Goal: Task Accomplishment & Management: Complete application form

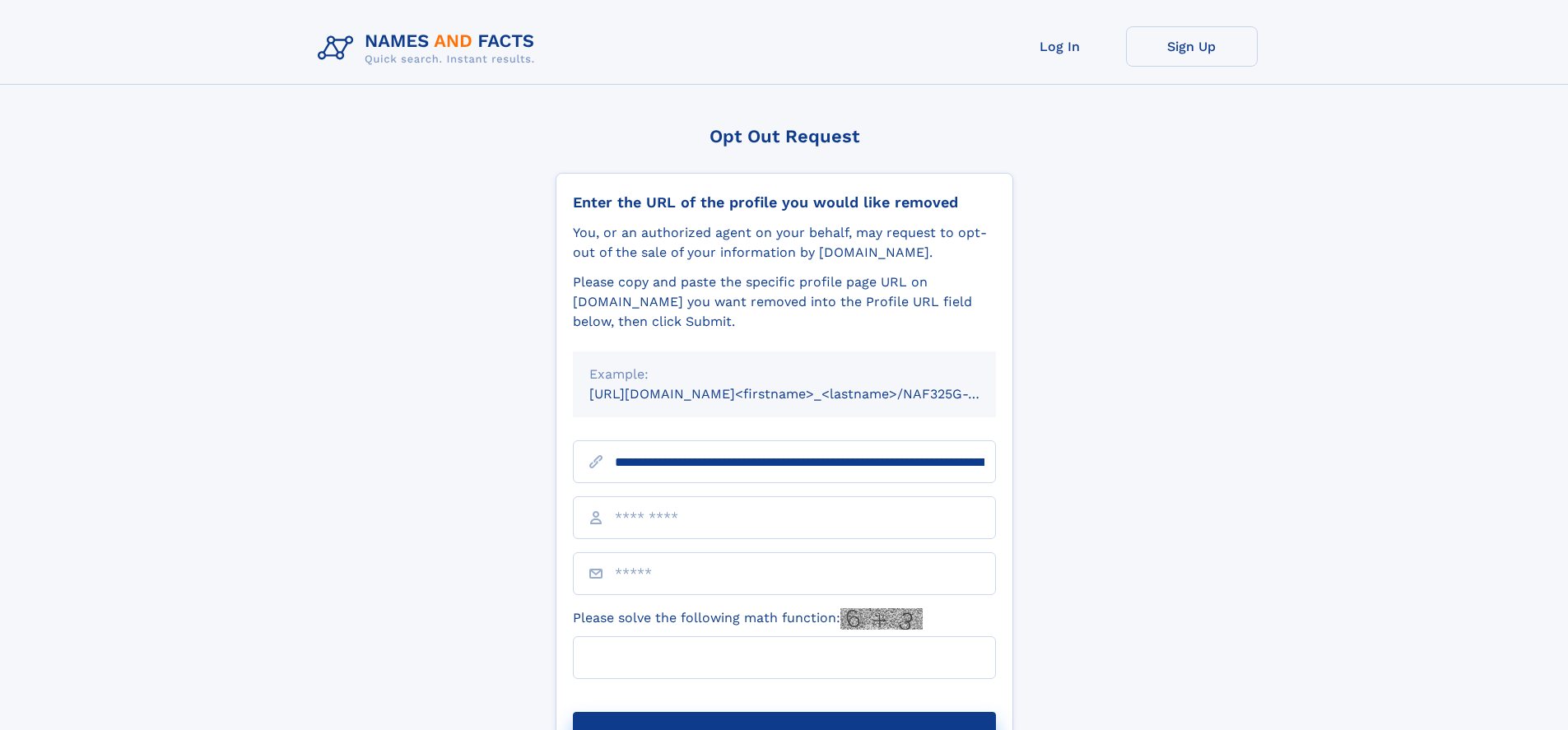
scroll to position [0, 187]
type input "**********"
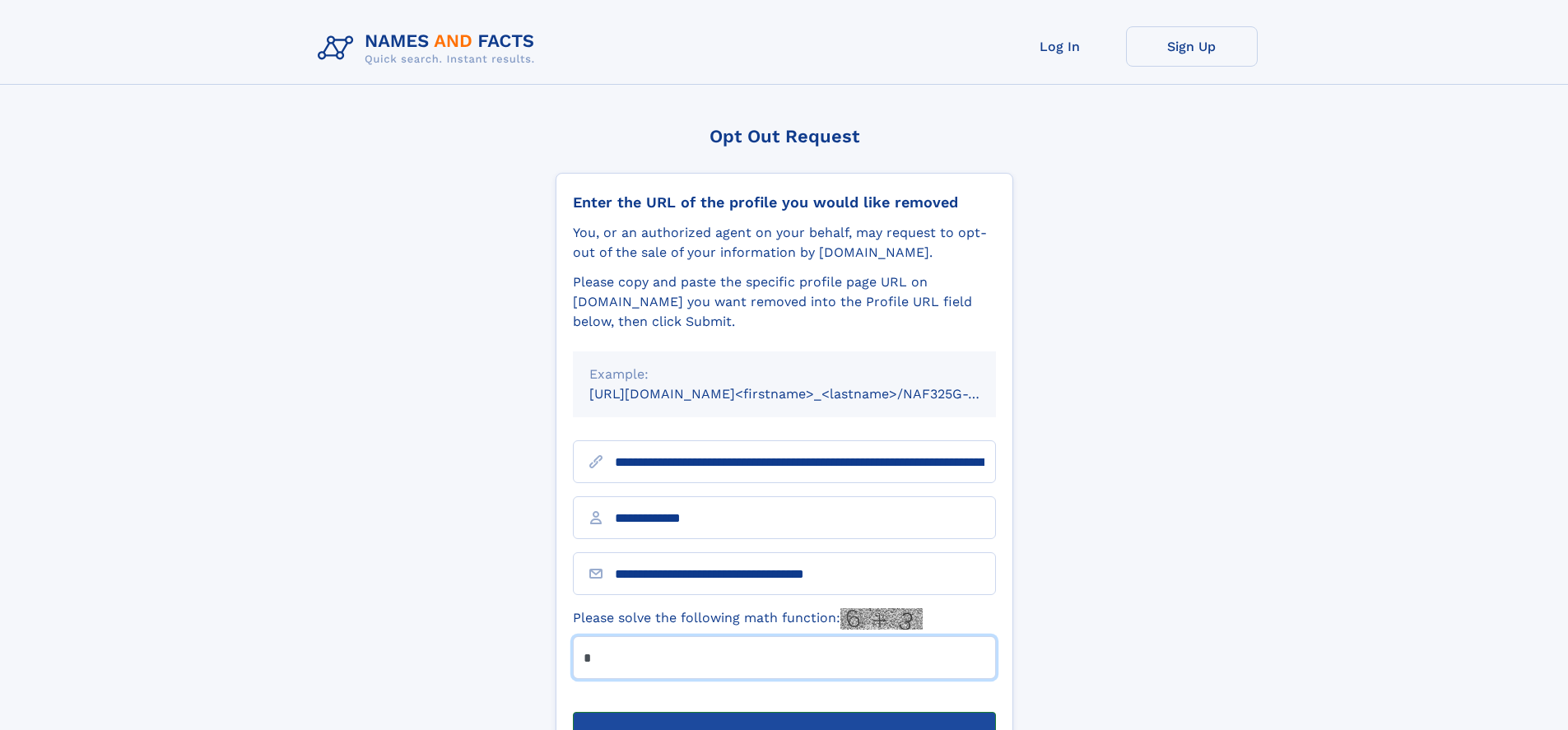
type input "*"
click at [784, 712] on button "Submit Opt Out Request" at bounding box center [784, 739] width 423 height 53
